Goal: Information Seeking & Learning: Learn about a topic

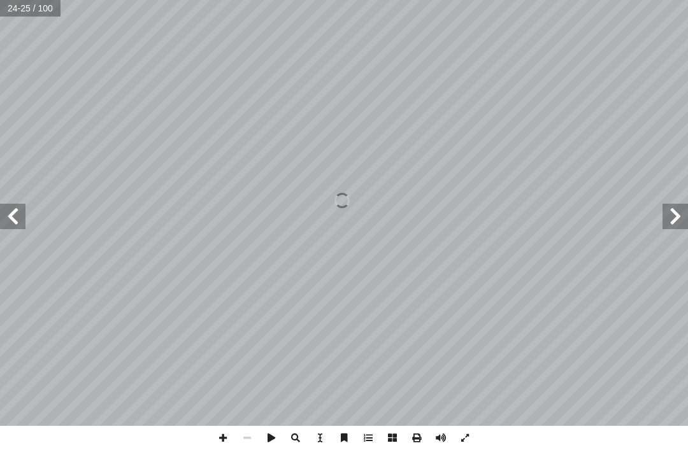
scroll to position [66, 0]
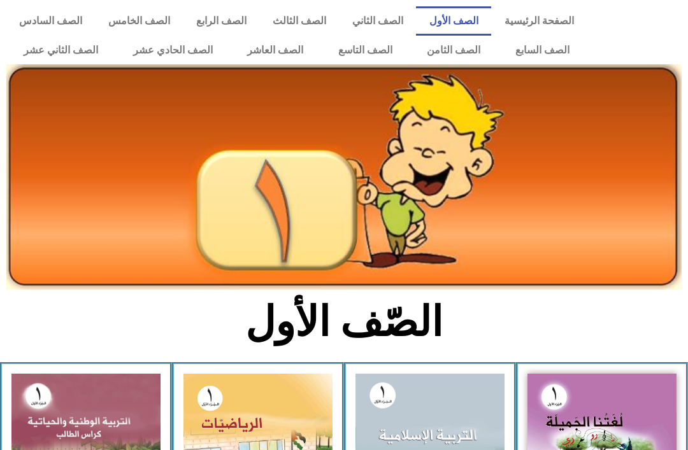
click at [179, 48] on link "الصف الحادي عشر" at bounding box center [172, 50] width 115 height 29
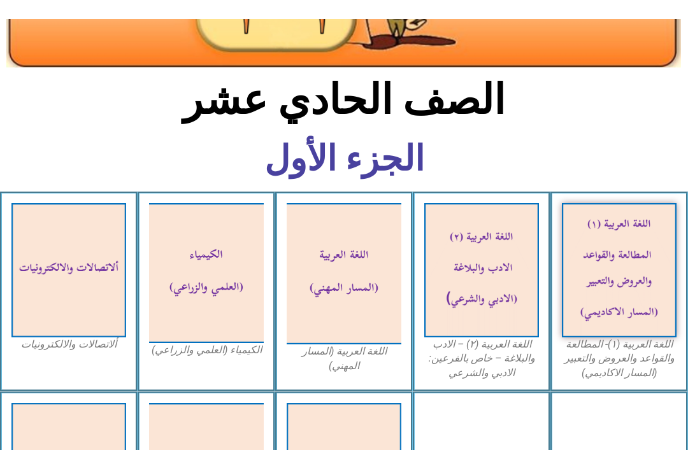
scroll to position [215, 0]
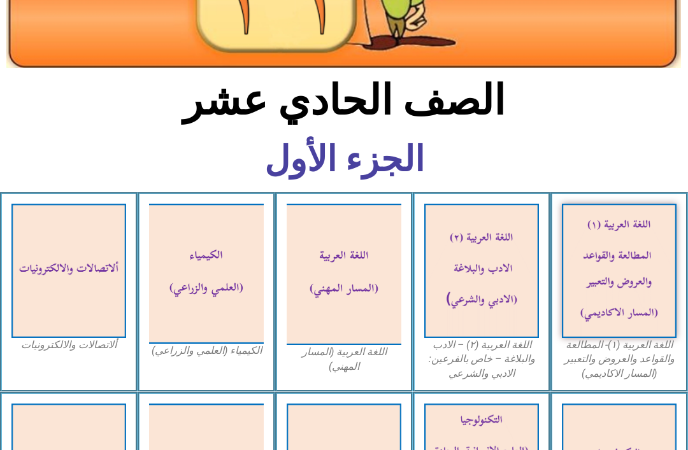
click at [640, 299] on img at bounding box center [618, 271] width 115 height 134
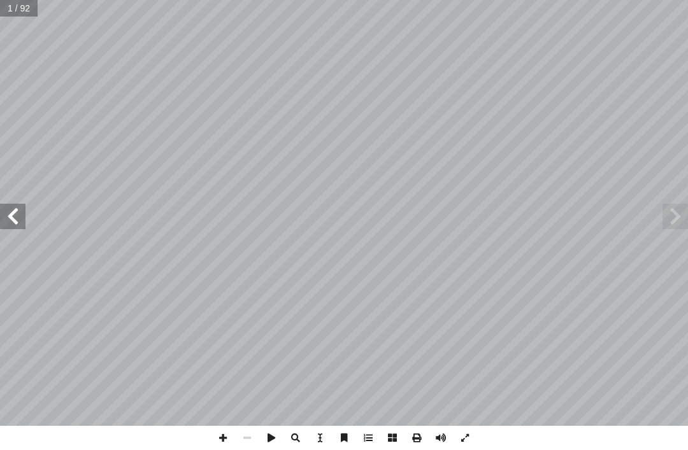
click at [679, 211] on span at bounding box center [674, 216] width 25 height 25
click at [667, 218] on span at bounding box center [674, 216] width 25 height 25
click at [685, 222] on span at bounding box center [674, 216] width 25 height 25
click at [674, 218] on span at bounding box center [674, 216] width 25 height 25
click at [681, 204] on span at bounding box center [674, 216] width 25 height 25
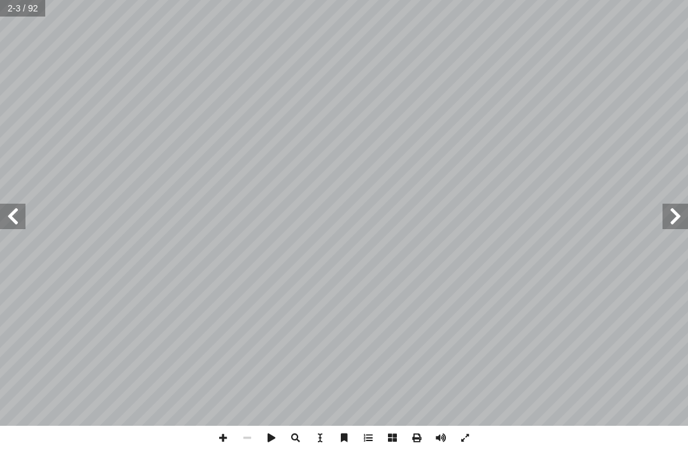
click at [24, 223] on span at bounding box center [12, 216] width 25 height 25
click at [20, 218] on span at bounding box center [12, 216] width 25 height 25
click at [667, 216] on span at bounding box center [674, 216] width 25 height 25
click at [6, 204] on span at bounding box center [12, 216] width 25 height 25
click at [4, 209] on span at bounding box center [12, 216] width 25 height 25
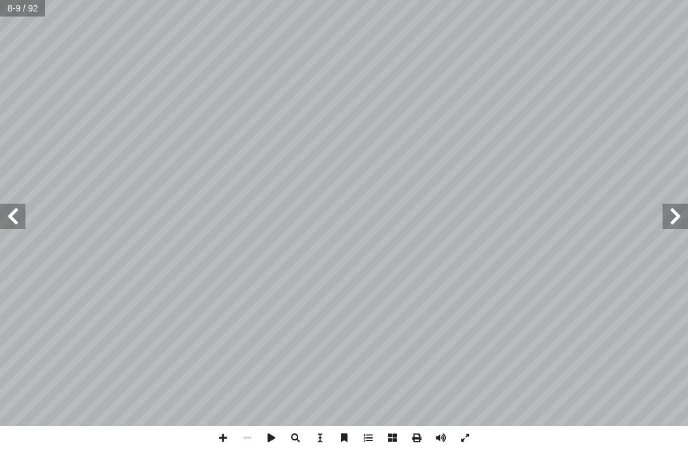
click at [663, 213] on span at bounding box center [674, 216] width 25 height 25
click at [664, 214] on span at bounding box center [674, 216] width 25 height 25
click at [483, 213] on span at bounding box center [674, 216] width 25 height 25
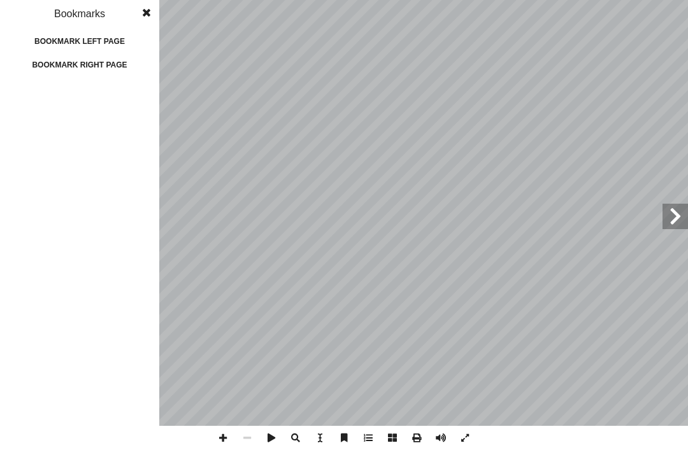
click at [144, 25] on span at bounding box center [146, 12] width 23 height 25
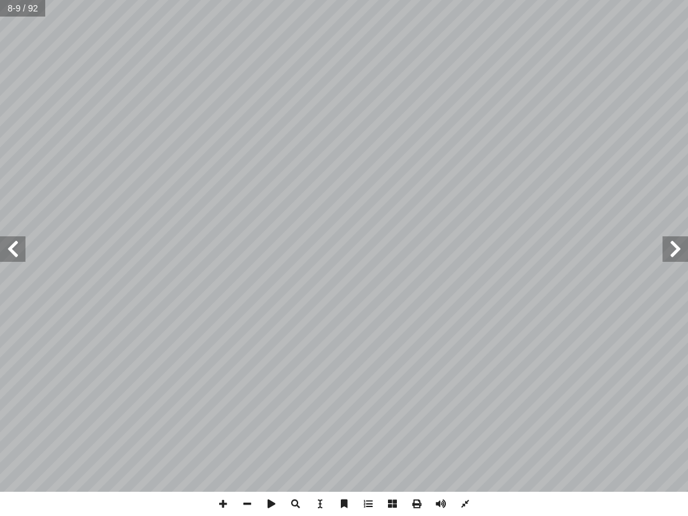
click at [8, 251] on span at bounding box center [12, 248] width 25 height 25
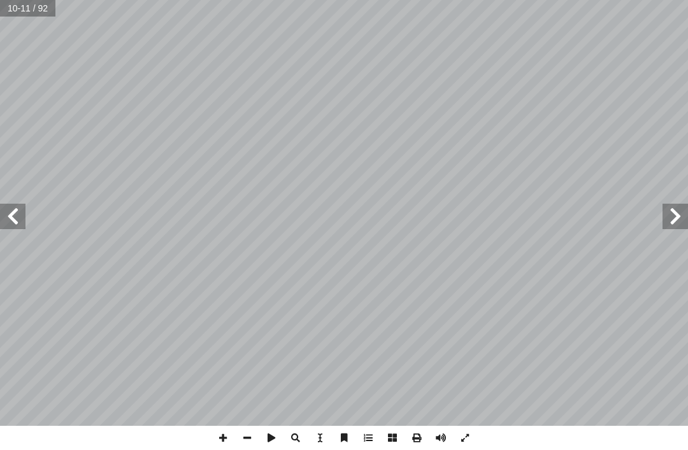
click at [483, 213] on span at bounding box center [674, 216] width 25 height 25
click at [17, 216] on span at bounding box center [12, 216] width 25 height 25
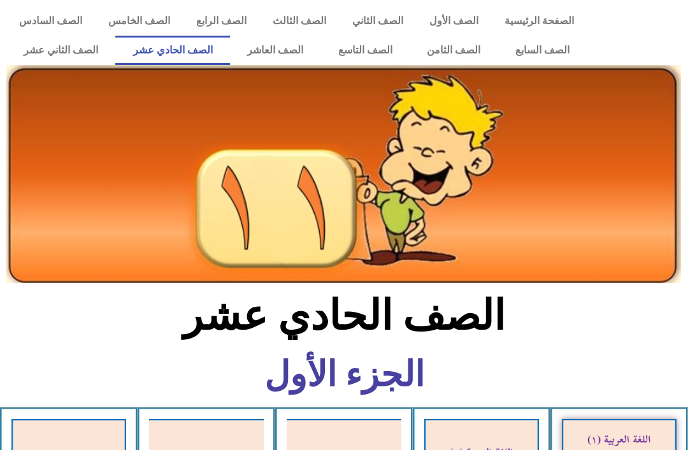
scroll to position [256, 0]
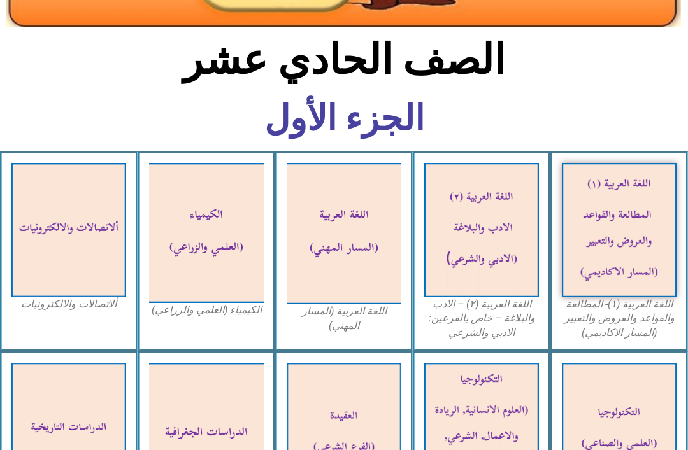
click at [232, 269] on img at bounding box center [206, 233] width 115 height 140
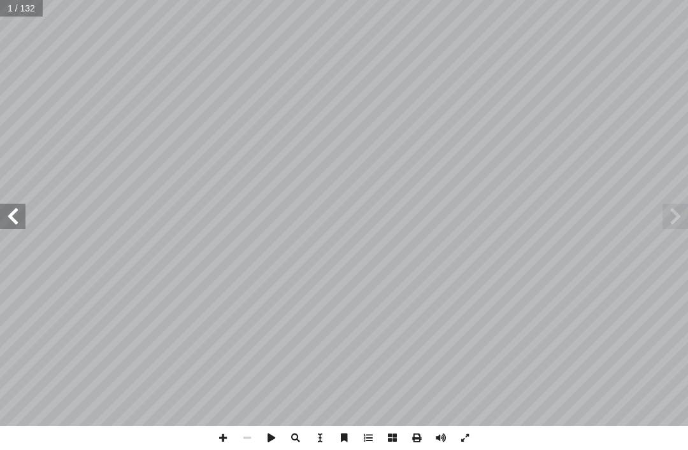
click at [22, 221] on span at bounding box center [12, 216] width 25 height 25
click at [13, 229] on span at bounding box center [12, 216] width 25 height 25
click at [18, 221] on span at bounding box center [12, 216] width 25 height 25
click at [7, 227] on span at bounding box center [12, 216] width 25 height 25
click at [5, 224] on span at bounding box center [12, 216] width 25 height 25
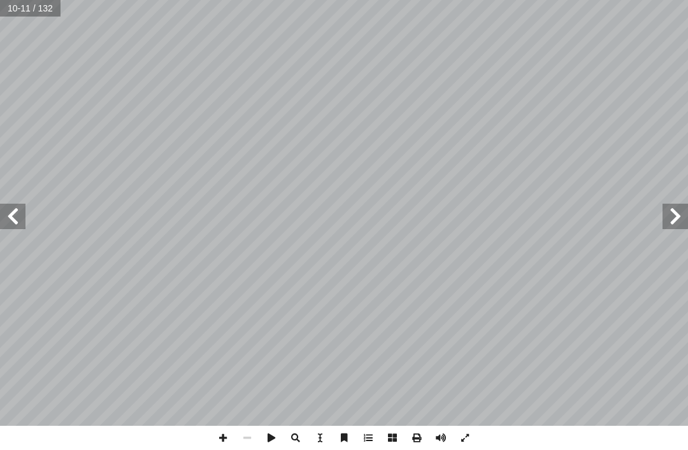
click at [19, 215] on span at bounding box center [12, 216] width 25 height 25
click at [10, 216] on span at bounding box center [12, 216] width 25 height 25
click at [19, 212] on span at bounding box center [12, 216] width 25 height 25
click at [17, 222] on span at bounding box center [12, 216] width 25 height 25
click at [15, 213] on span at bounding box center [12, 216] width 25 height 25
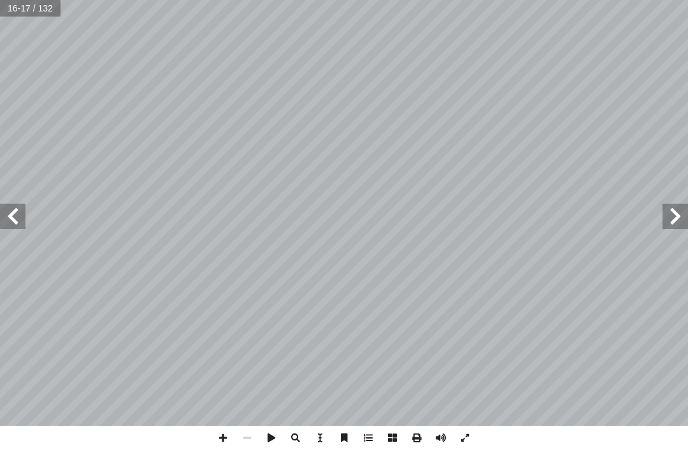
click at [17, 215] on span at bounding box center [12, 216] width 25 height 25
click at [24, 205] on span at bounding box center [12, 216] width 25 height 25
click at [1, 215] on span at bounding box center [12, 216] width 25 height 25
click at [24, 222] on span at bounding box center [12, 216] width 25 height 25
click at [6, 221] on span at bounding box center [12, 216] width 25 height 25
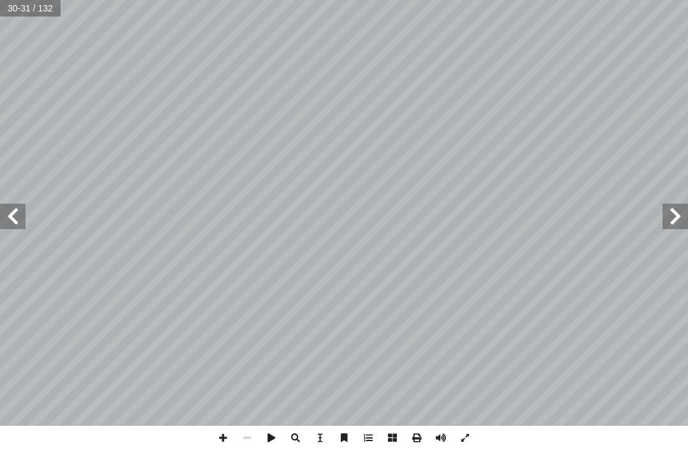
click at [8, 206] on span at bounding box center [12, 216] width 25 height 25
click at [20, 212] on span at bounding box center [12, 216] width 25 height 25
click at [5, 213] on span at bounding box center [12, 216] width 25 height 25
click at [5, 216] on span at bounding box center [12, 216] width 25 height 25
click at [24, 208] on span at bounding box center [12, 216] width 25 height 25
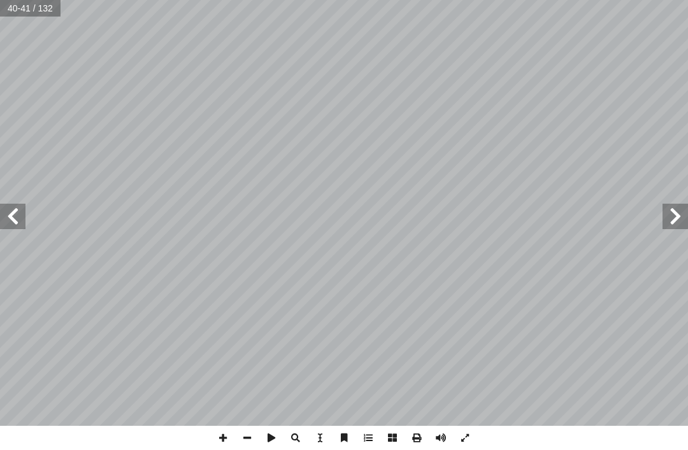
click at [18, 206] on span at bounding box center [12, 216] width 25 height 25
click at [20, 218] on span at bounding box center [12, 216] width 25 height 25
click at [667, 227] on span at bounding box center [674, 216] width 25 height 25
click at [663, 220] on span at bounding box center [674, 216] width 25 height 25
click at [25, 208] on span at bounding box center [12, 216] width 25 height 25
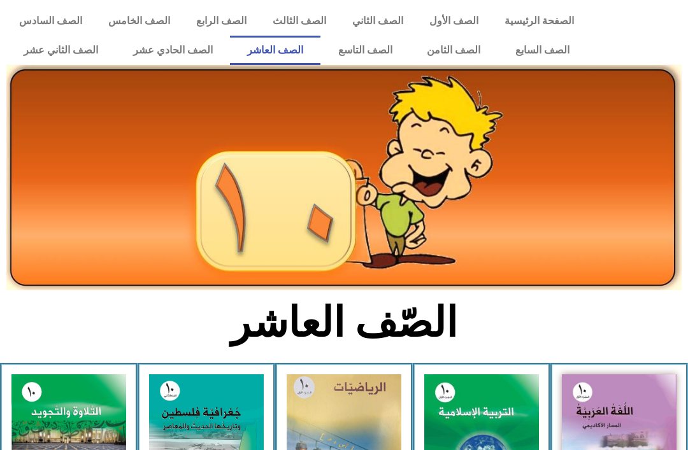
scroll to position [237, 0]
